Goal: Communication & Community: Answer question/provide support

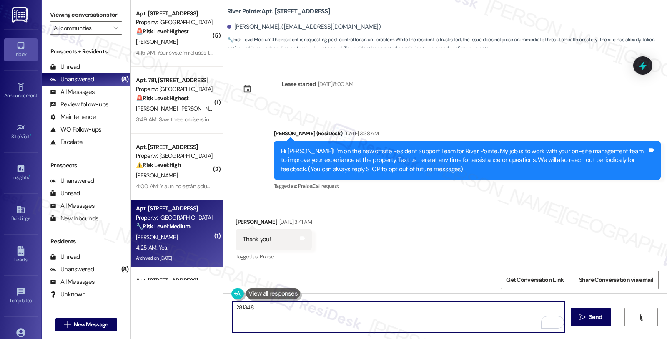
scroll to position [6979, 0]
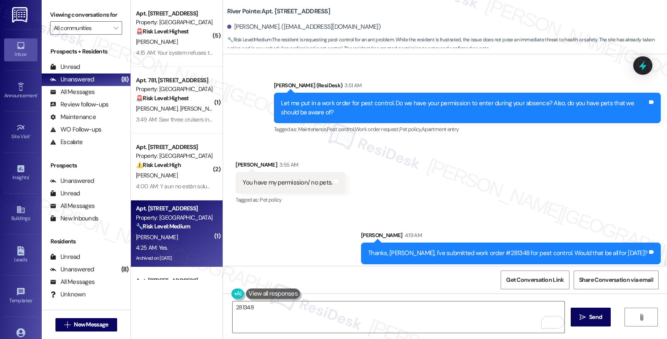
click at [261, 311] on textarea "281348" at bounding box center [399, 316] width 332 height 31
click at [239, 309] on textarea "281348" at bounding box center [399, 316] width 332 height 31
paste textarea "Should you have other concerns, please feel free to reach out. Have a great day!"
click at [241, 306] on textarea "281348" at bounding box center [399, 316] width 332 height 31
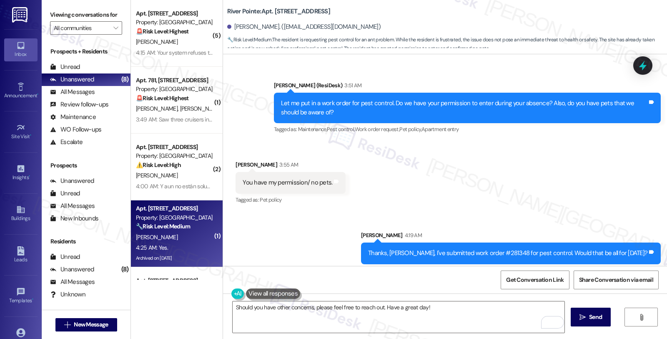
click at [241, 306] on textarea "281348" at bounding box center [399, 316] width 332 height 31
click at [292, 308] on textarea "281348" at bounding box center [399, 316] width 332 height 31
type textarea "Should you have other concerns, please feel free to reach out. Have a great day!"
click at [242, 312] on textarea "281348" at bounding box center [399, 316] width 332 height 31
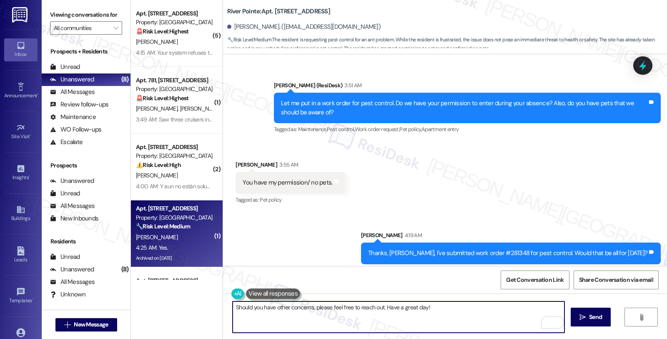
scroll to position [6747, 0]
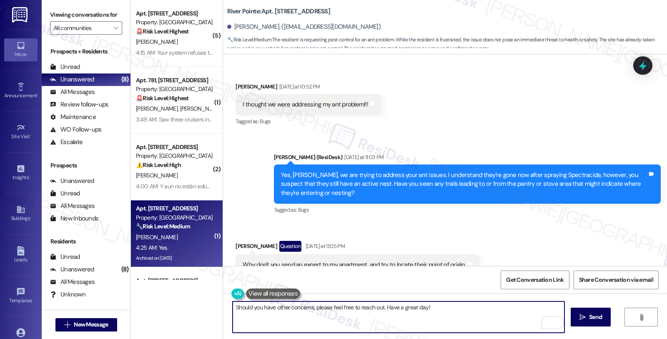
click at [443, 310] on textarea "Should you have other concerns, please feel free to reach out. Have a great day!" at bounding box center [399, 316] width 332 height 31
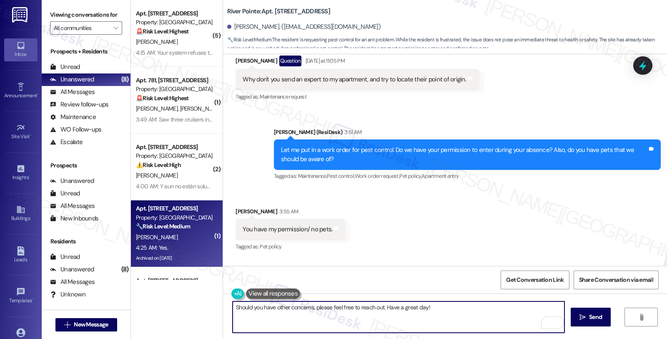
scroll to position [6979, 0]
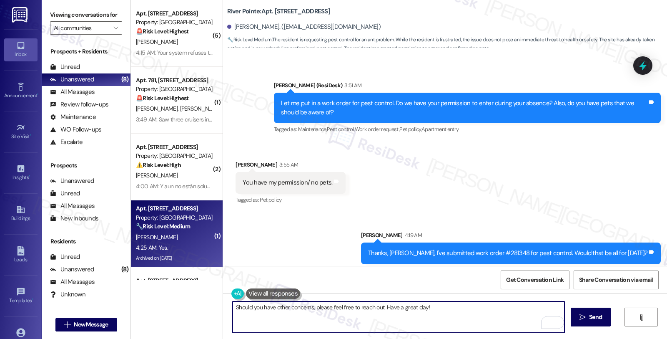
click at [436, 310] on textarea "Should you have other concerns, please feel free to reach out. Have a great day!" at bounding box center [399, 316] width 332 height 31
click at [435, 310] on textarea "Should you have other concerns, please feel free to reach out. Have a great day!" at bounding box center [399, 316] width 332 height 31
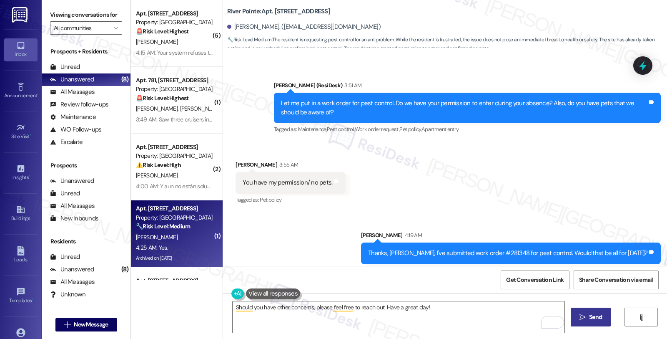
click at [585, 313] on span " Send" at bounding box center [591, 316] width 26 height 9
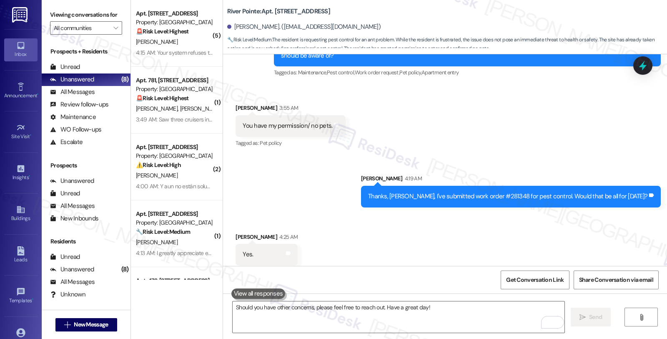
scroll to position [7038, 0]
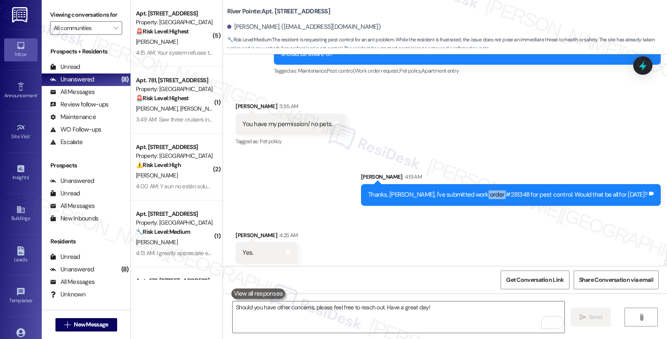
drag, startPoint x: 507, startPoint y: 131, endPoint x: 530, endPoint y: 131, distance: 22.5
click at [530, 190] on div "Thanks, [PERSON_NAME], I've submitted work order #281348 for pest control. Woul…" at bounding box center [507, 194] width 279 height 9
copy div "#281348"
click at [647, 60] on icon at bounding box center [643, 65] width 14 height 14
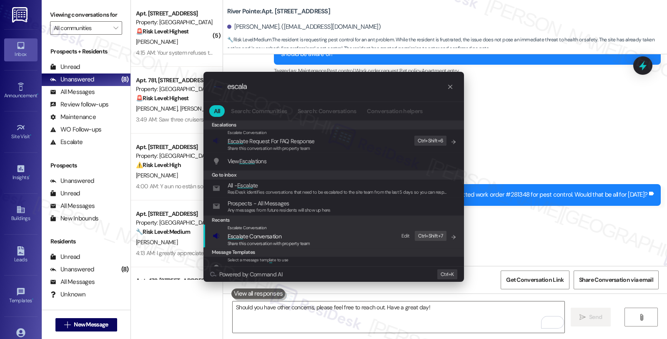
type input "escala"
click at [295, 240] on div "Share this conversation with property team" at bounding box center [269, 244] width 83 height 8
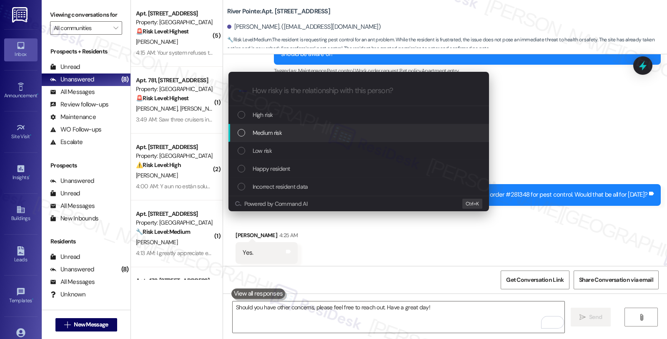
click at [279, 135] on span "Medium risk" at bounding box center [267, 132] width 29 height 9
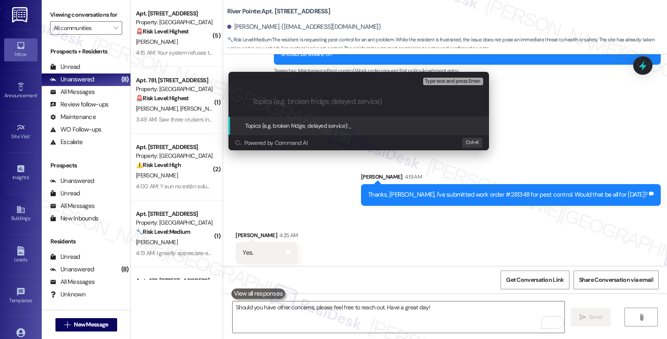
paste input "#281348"
click at [353, 103] on input "#281348 (pest control)" at bounding box center [362, 101] width 220 height 9
click at [252, 101] on input "#281348 (pest control)" at bounding box center [362, 101] width 220 height 9
paste input "Work Order Filed by ResiDesk - WO #"
type input "Work Order Filed by ResiDesk - WO #281348 (pest control)"
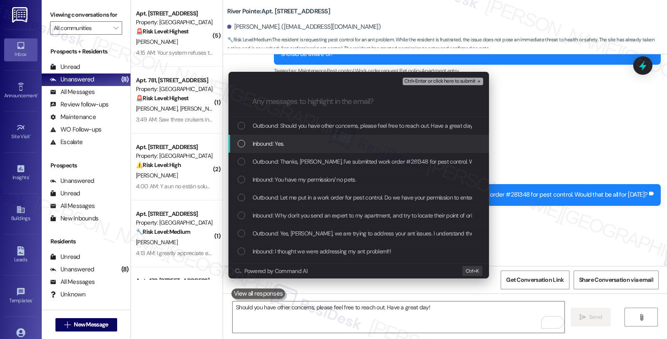
click at [255, 147] on span "Inbound: Yes." at bounding box center [269, 143] width 32 height 9
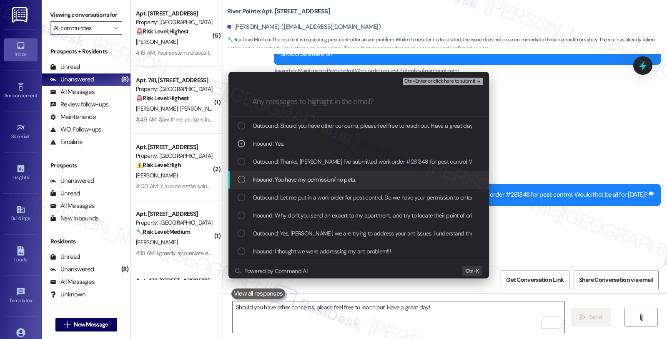
click at [274, 179] on span "Inbound: You have my permission/ no pets." at bounding box center [304, 179] width 103 height 9
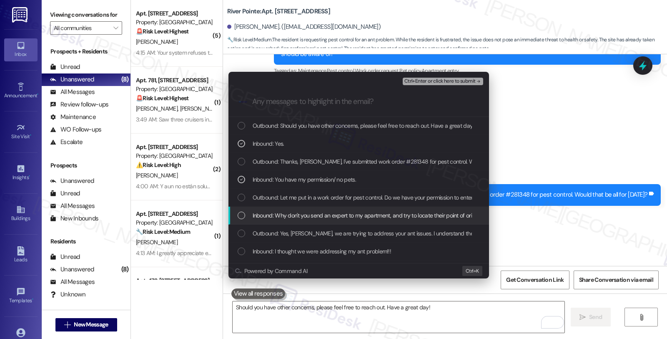
click at [299, 215] on span "Inbound: Why don't you send an expert to my apartment, and try to locate their …" at bounding box center [367, 215] width 228 height 9
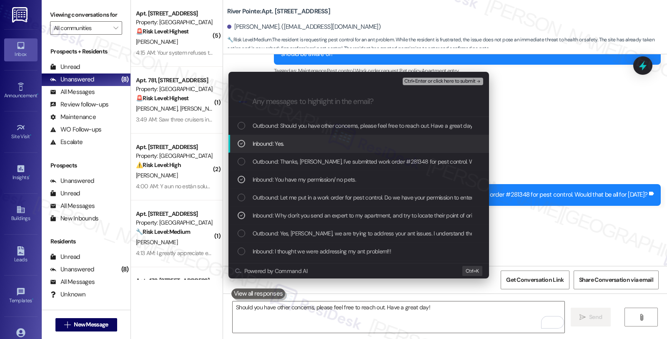
click at [278, 147] on span "Inbound: Yes." at bounding box center [269, 143] width 32 height 9
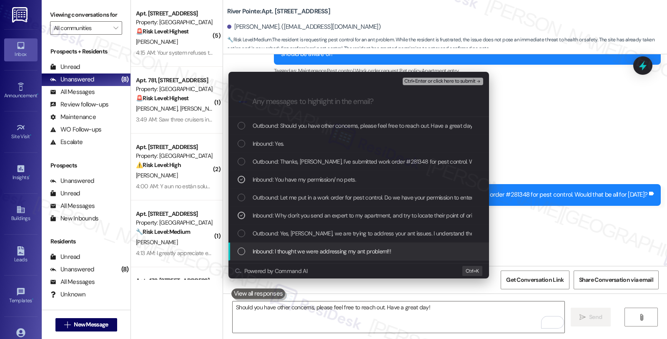
click at [285, 245] on div "Inbound: I thought we were addressing my ant problem!!!" at bounding box center [359, 251] width 261 height 18
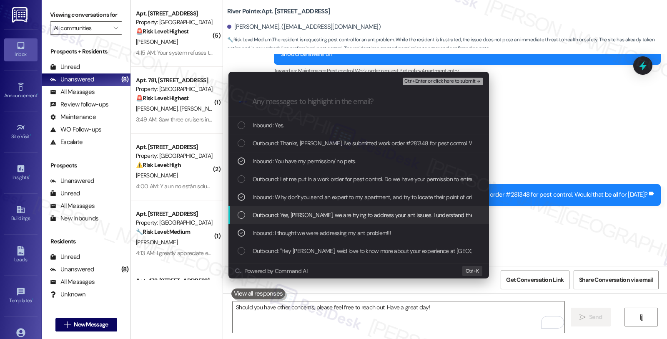
scroll to position [93, 0]
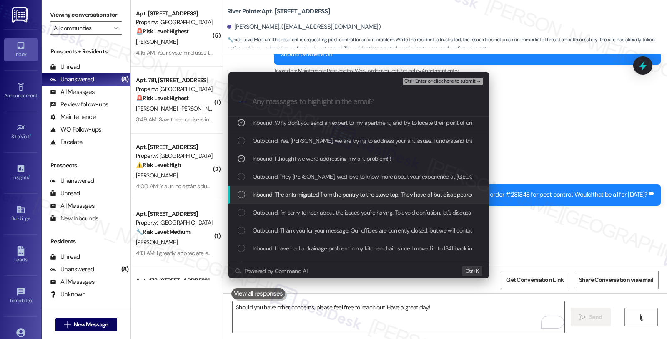
click at [330, 199] on div "Inbound: The ants migrated from the pantry to the stove top. They have all but …" at bounding box center [359, 195] width 261 height 18
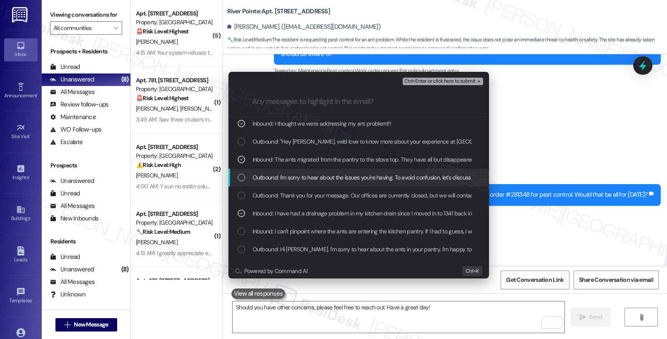
scroll to position [139, 0]
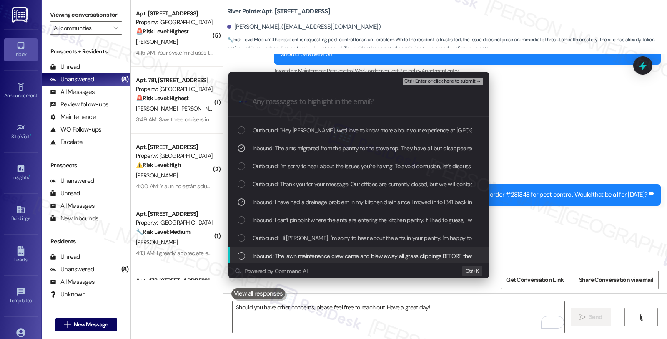
click at [332, 253] on span "Inbound: The lawn maintenance crew came and blew away all grass clippings BEFOR…" at bounding box center [454, 255] width 402 height 9
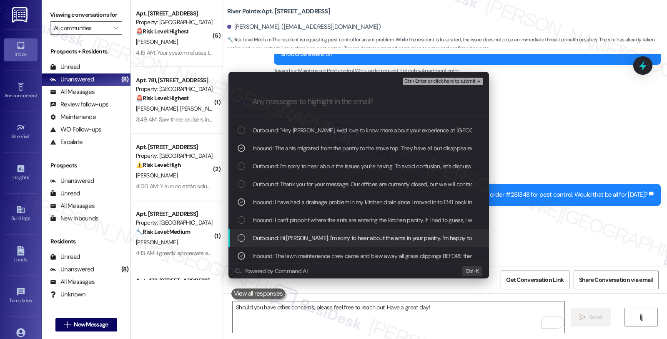
scroll to position [185, 0]
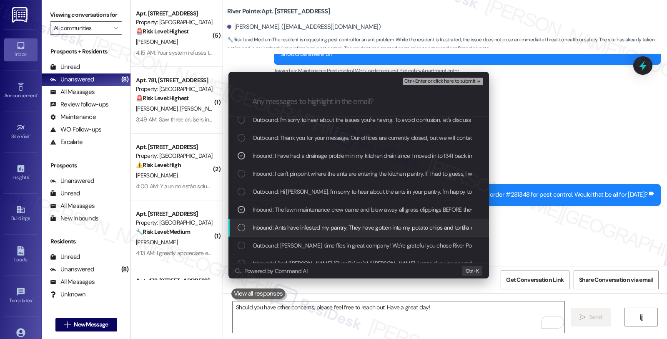
click at [325, 229] on span "Inbound: Ants have infested my pantry. They have gotten into my potato chips an…" at bounding box center [484, 227] width 463 height 9
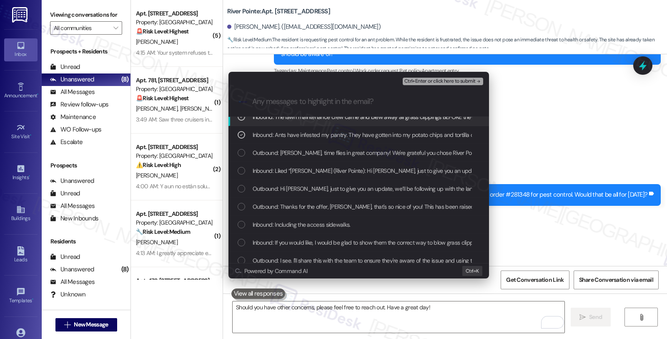
click at [432, 79] on span "Ctrl+Enter or click here to submit" at bounding box center [440, 81] width 71 height 6
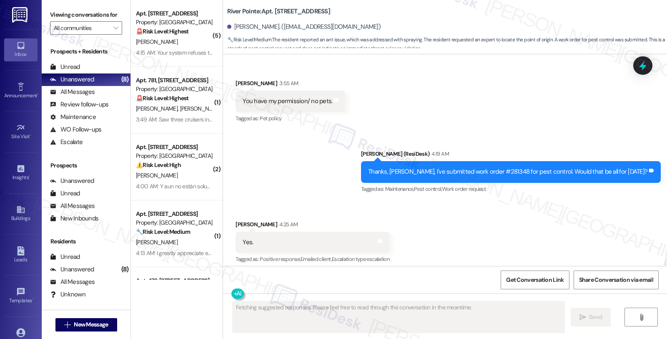
scroll to position [7003, 0]
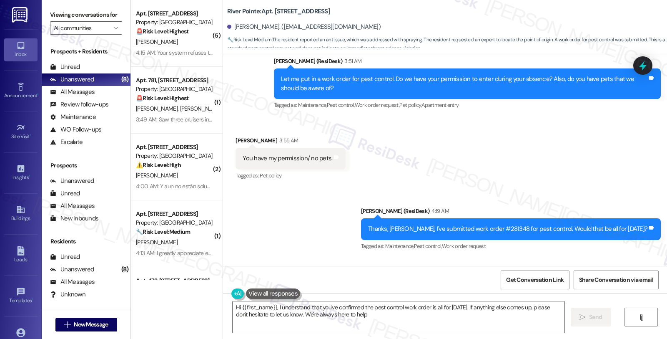
type textarea "Hi {{first_name}}, I understand that you've confirmed the pest control work ord…"
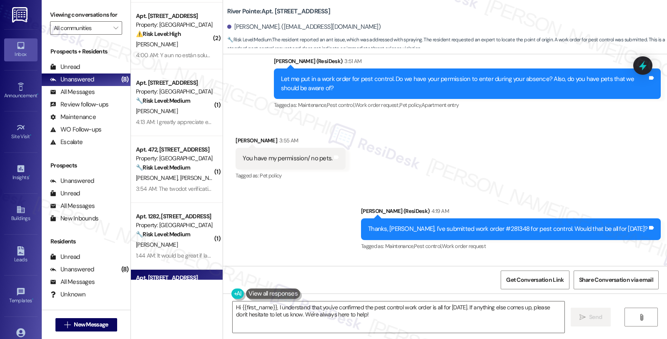
scroll to position [0, 0]
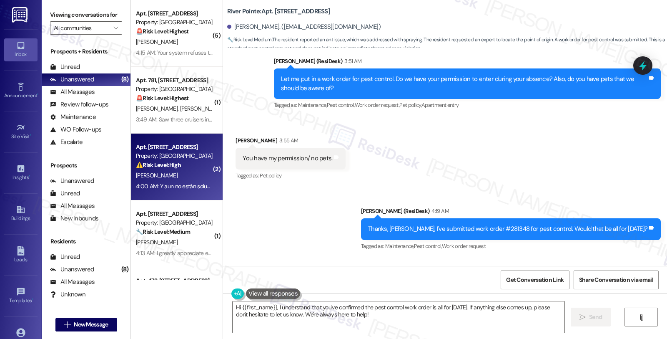
click at [195, 171] on div "[PERSON_NAME]" at bounding box center [174, 175] width 79 height 10
type textarea "Fetching suggested responses. Please feel free to read through the conversation…"
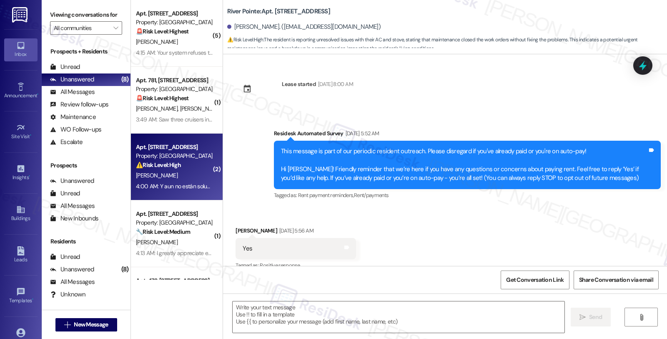
scroll to position [6451, 0]
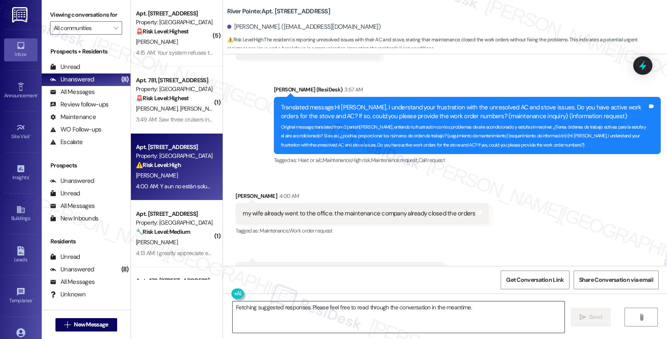
click at [316, 310] on textarea "Fetching suggested responses. Please feel free to read through the conversation…" at bounding box center [399, 316] width 332 height 31
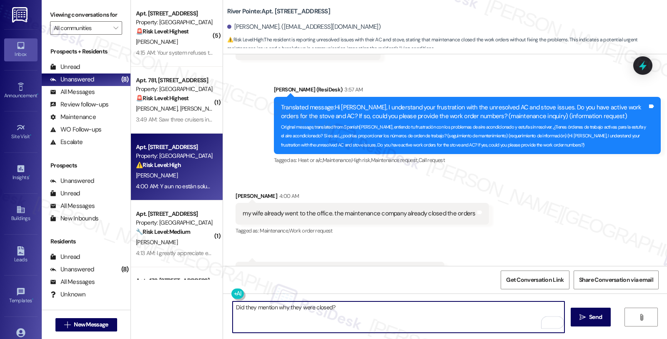
drag, startPoint x: 350, startPoint y: 312, endPoint x: 194, endPoint y: 304, distance: 157.1
click at [194, 304] on div "( 5 ) Apt. 651, [STREET_ADDRESS] Property: River Pointe 🚨 Risk Level: Highest T…" at bounding box center [399, 169] width 536 height 339
type textarea "Did they mention why they were closed?"
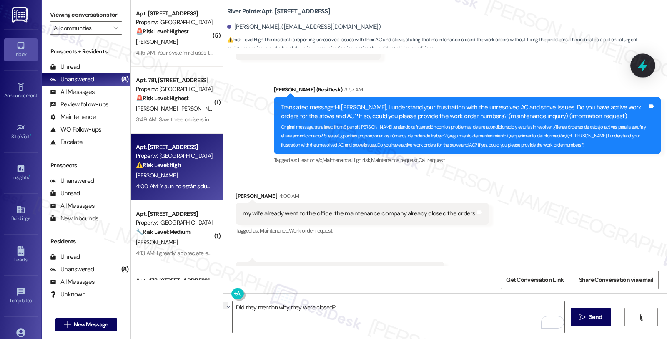
click at [639, 64] on icon at bounding box center [643, 65] width 14 height 14
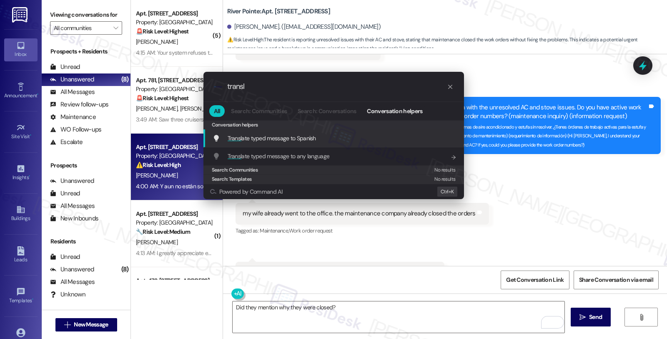
type input "transl"
click at [320, 143] on div "Transl ate typed message to Spanish Add shortcut" at bounding box center [334, 138] width 261 height 18
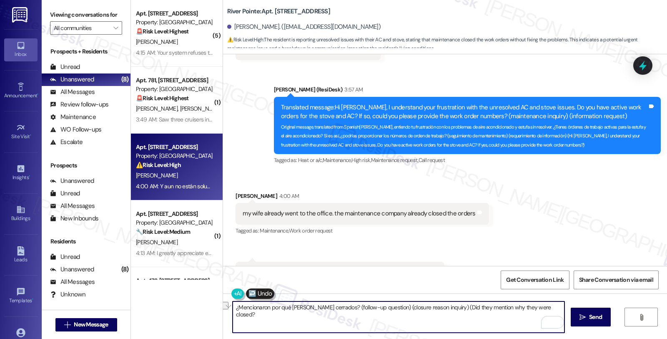
type textarea "¿Mencionaron por qué [PERSON_NAME] cerrados? (follow-up question) (closure reas…"
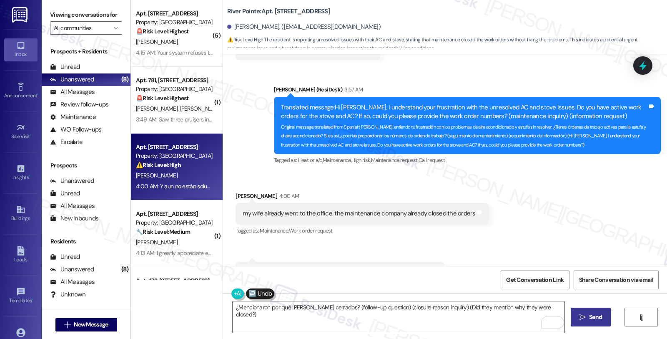
click at [596, 312] on button " Send" at bounding box center [591, 316] width 40 height 19
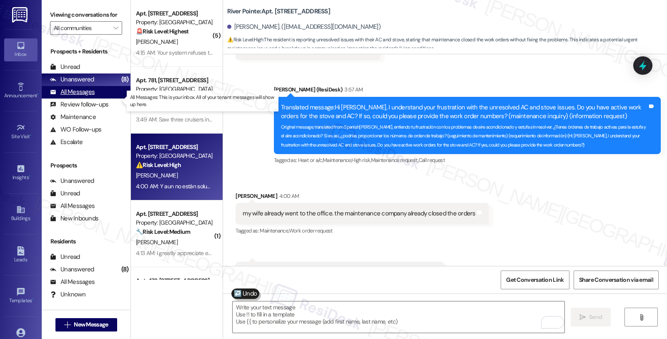
click at [88, 96] on div "All Messages" at bounding box center [72, 92] width 45 height 9
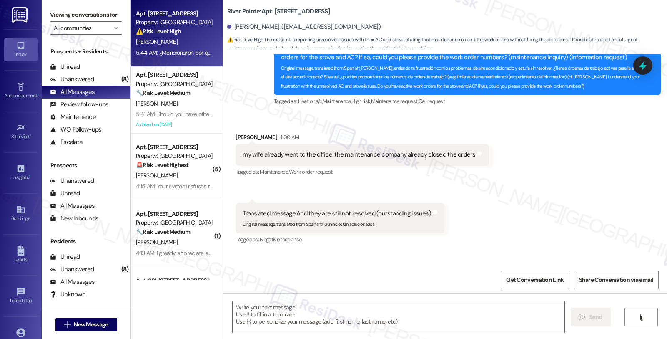
scroll to position [6521, 0]
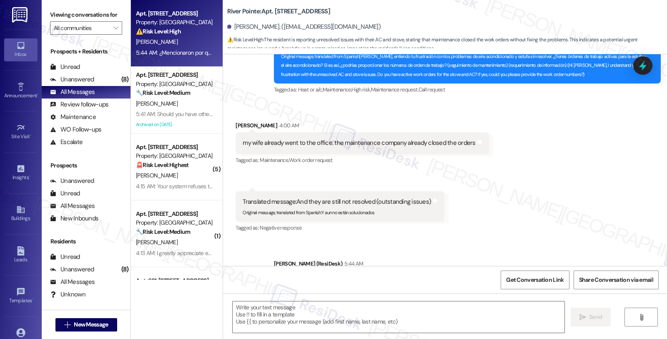
type textarea "Fetching suggested responses. Please feel free to read through the conversation…"
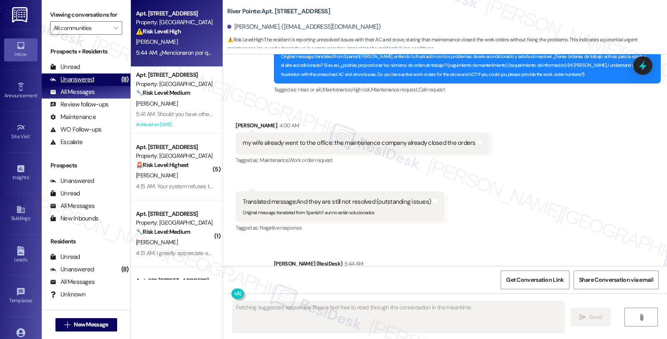
click at [101, 86] on div "Unanswered (8)" at bounding box center [86, 79] width 89 height 13
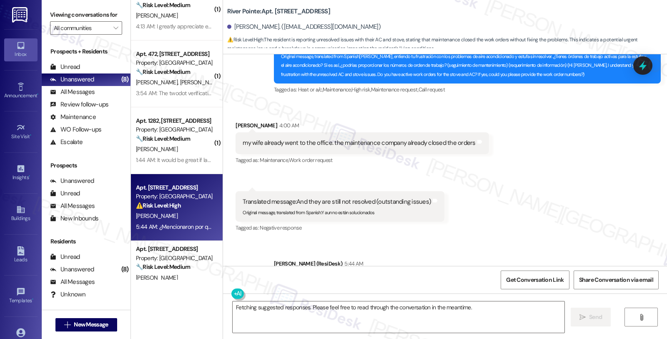
scroll to position [141, 0]
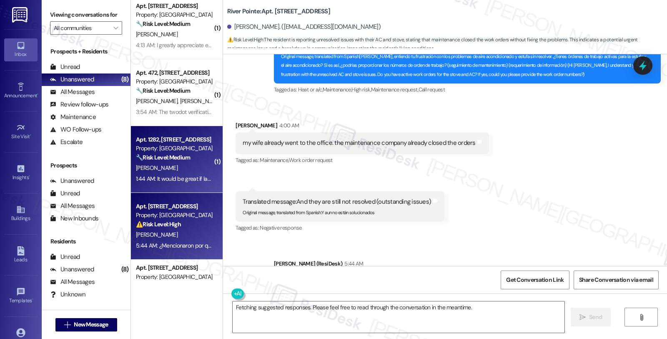
click at [202, 180] on div "1:44 AM: It would be great if lawn teams weren't working [DATE]. Lots of machin…" at bounding box center [253, 179] width 234 height 8
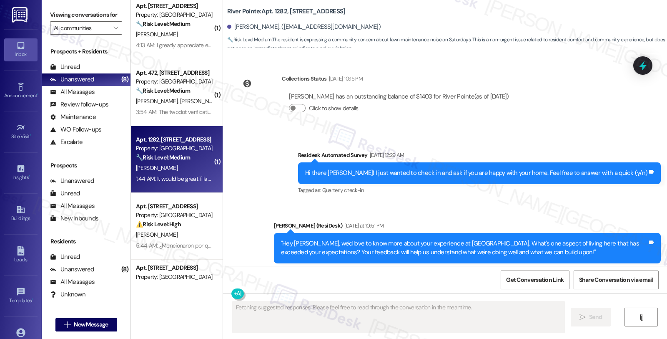
scroll to position [1253, 0]
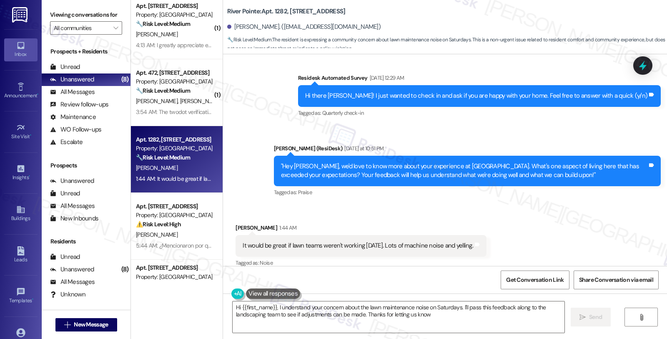
type textarea "Hi {{first_name}}, I understand your concern about the lawn maintenance noise o…"
